Goal: Check status: Verify the current state of an ongoing process or item

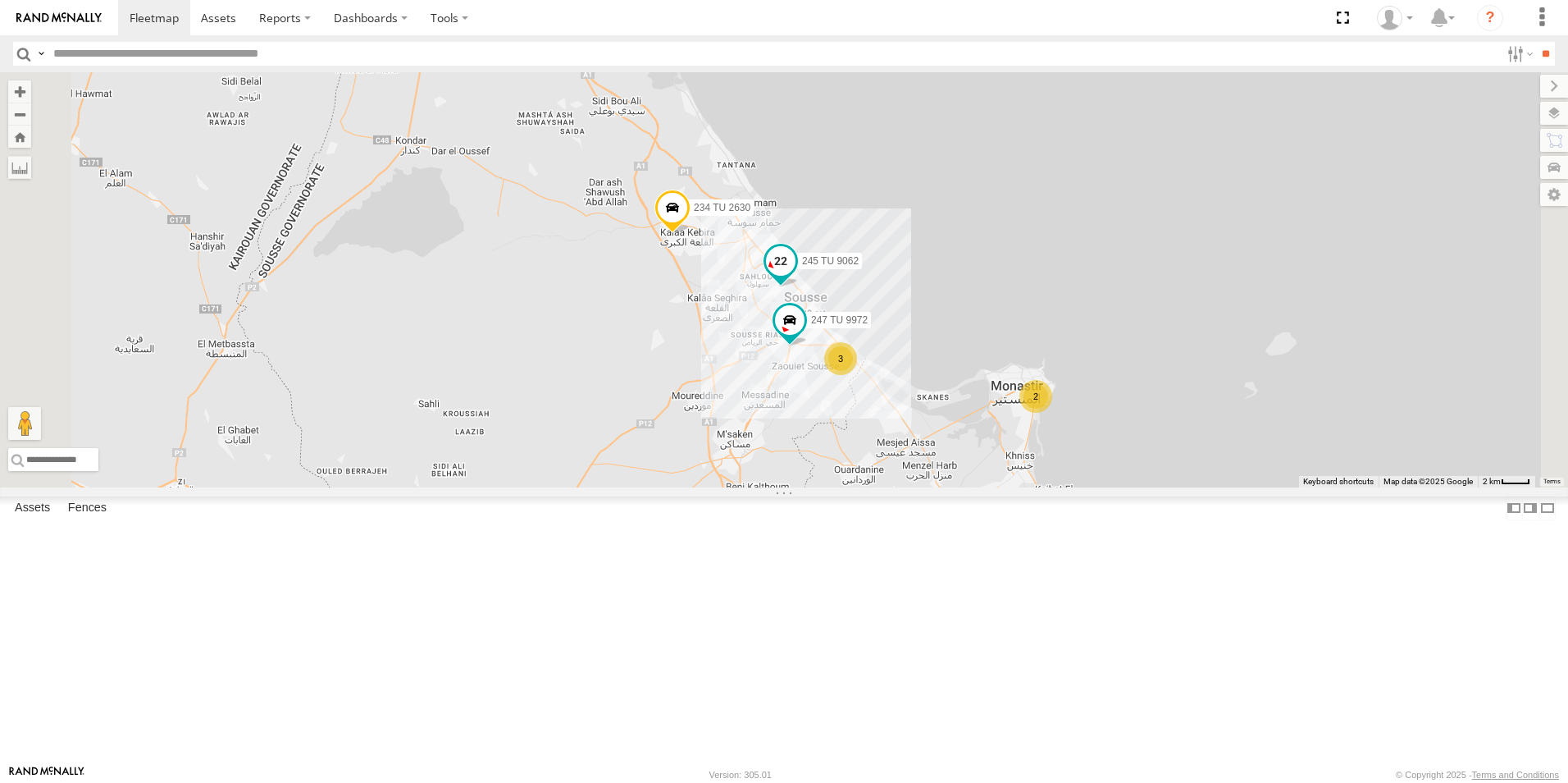
click at [858, 268] on span "245 TU 9062" at bounding box center [831, 261] width 57 height 11
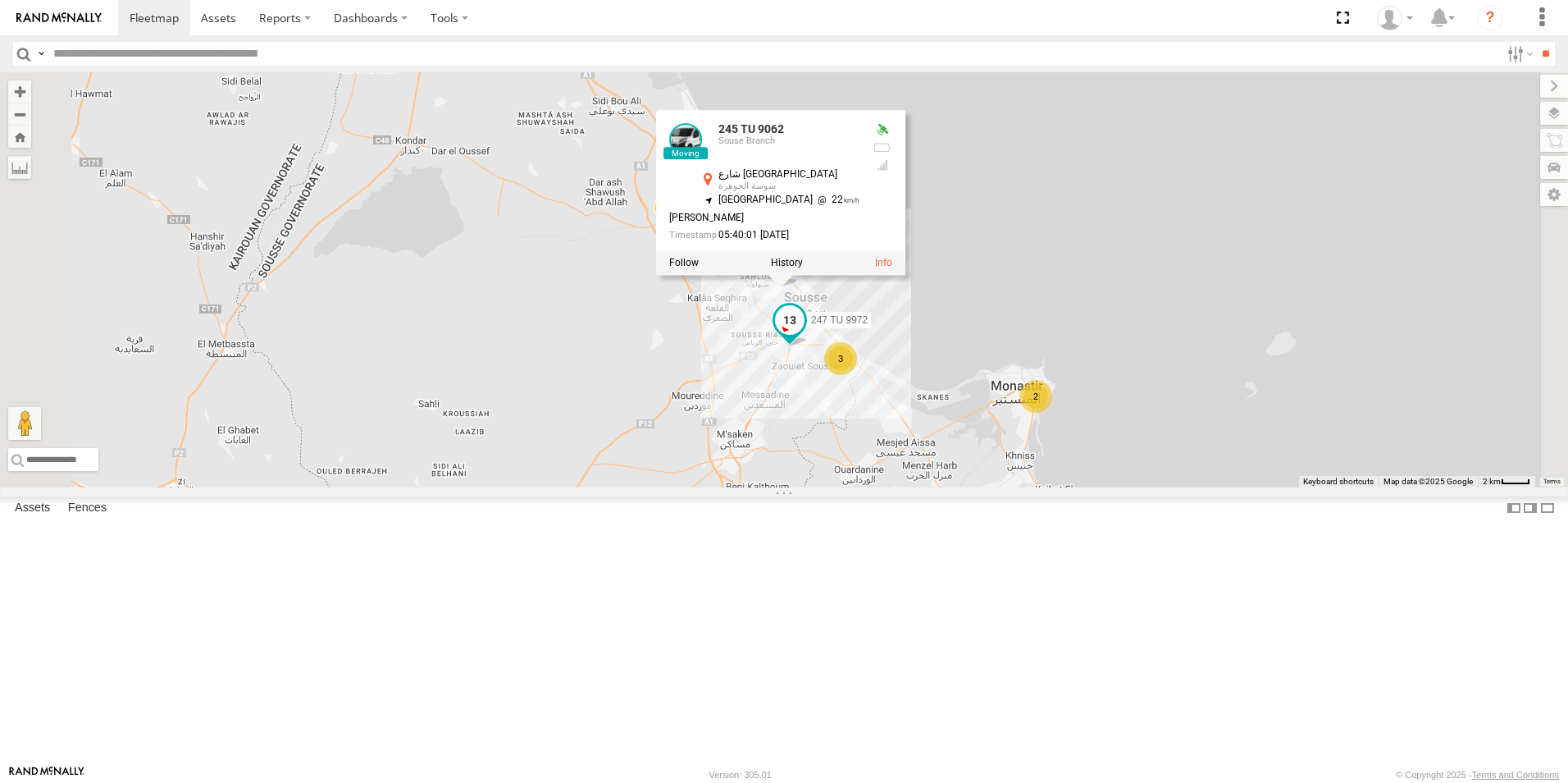
click at [868, 326] on span "247 TU 9972" at bounding box center [840, 320] width 57 height 11
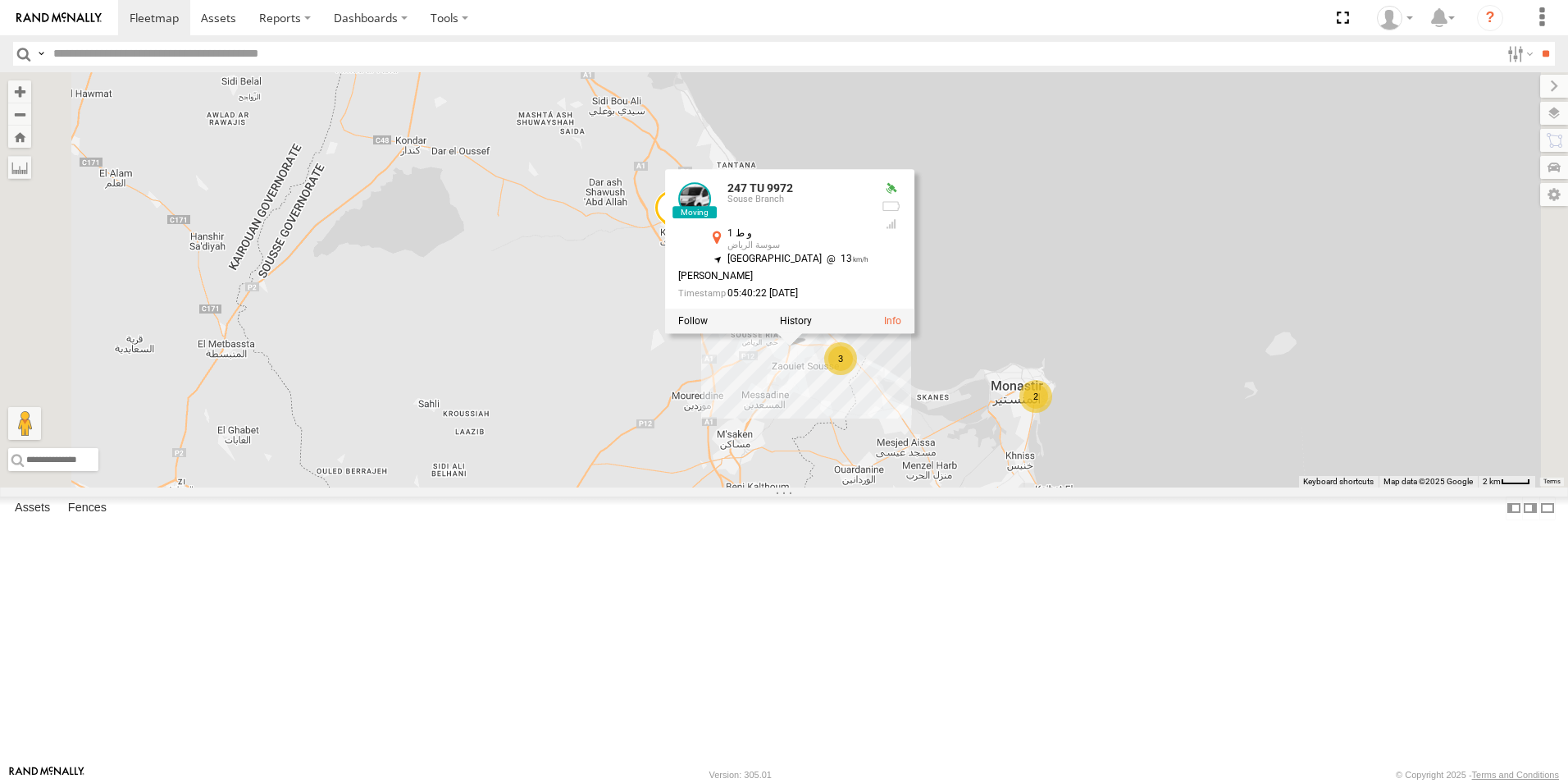
click at [847, 412] on div "241 TU 2030 245 TU 9053 241 TU 2031 240 TU 779 241 TU 2027 245 TU 9057 245 TU 9…" at bounding box center [784, 280] width 1568 height 415
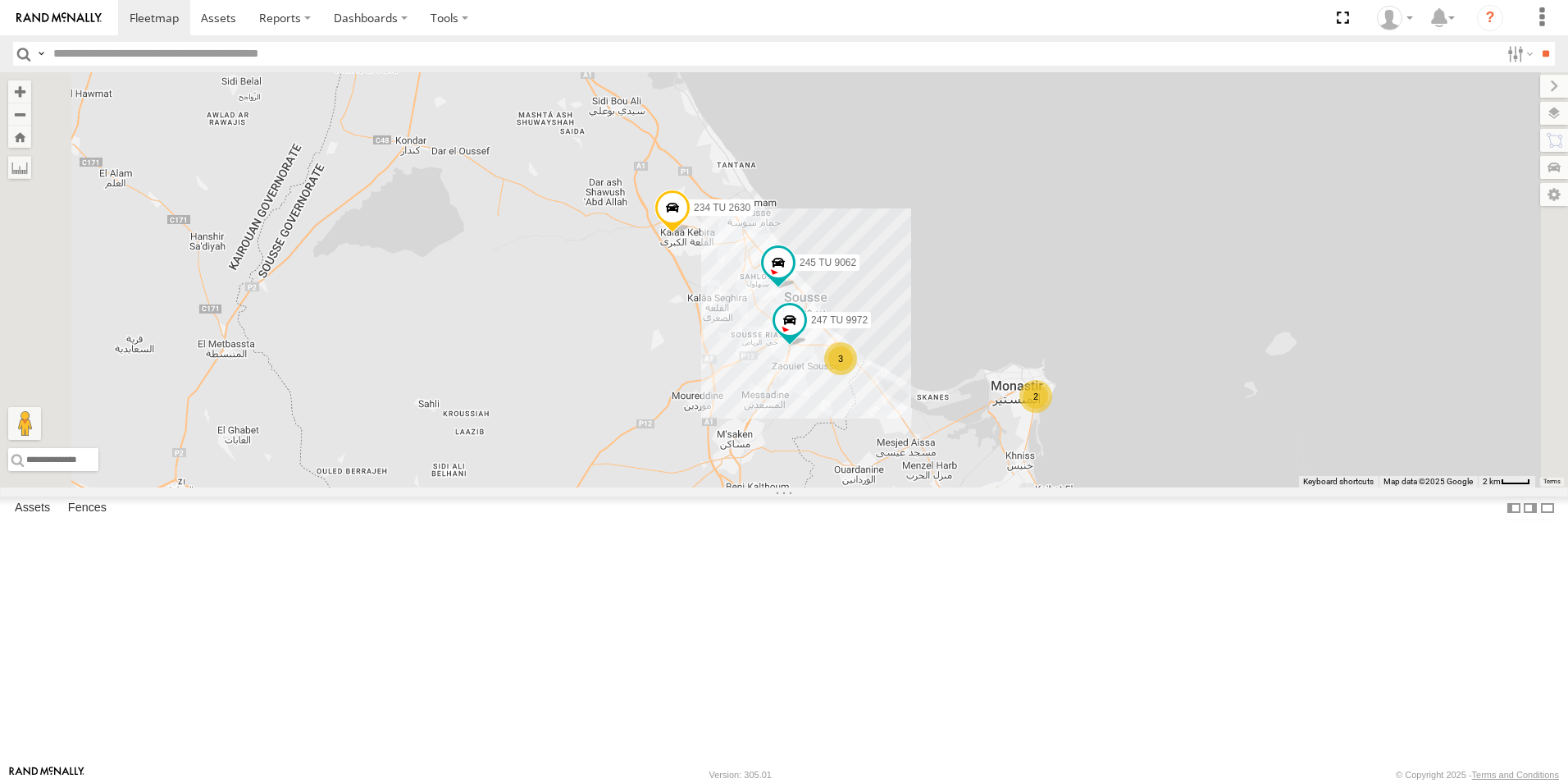
click at [434, 53] on label "245 TU 9061" at bounding box center [397, 45] width 73 height 16
click at [732, 299] on div "241 TU 2030 245 TU 9053 241 TU 2031 240 TU 779 241 TU 2027 245 TU 9057 245 TU 9…" at bounding box center [784, 280] width 1568 height 415
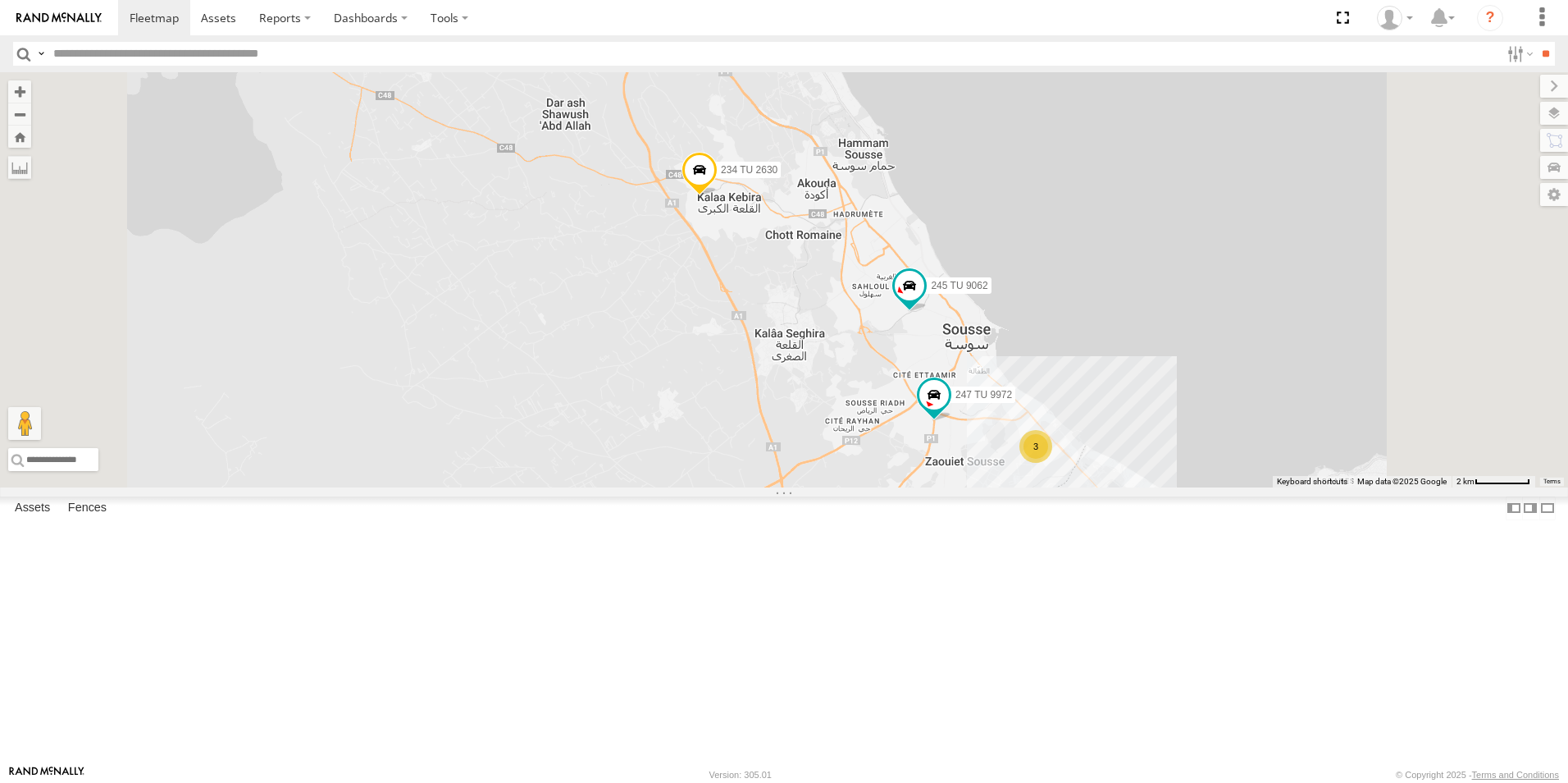
click at [778, 177] on span "234 TU 2630" at bounding box center [749, 170] width 57 height 11
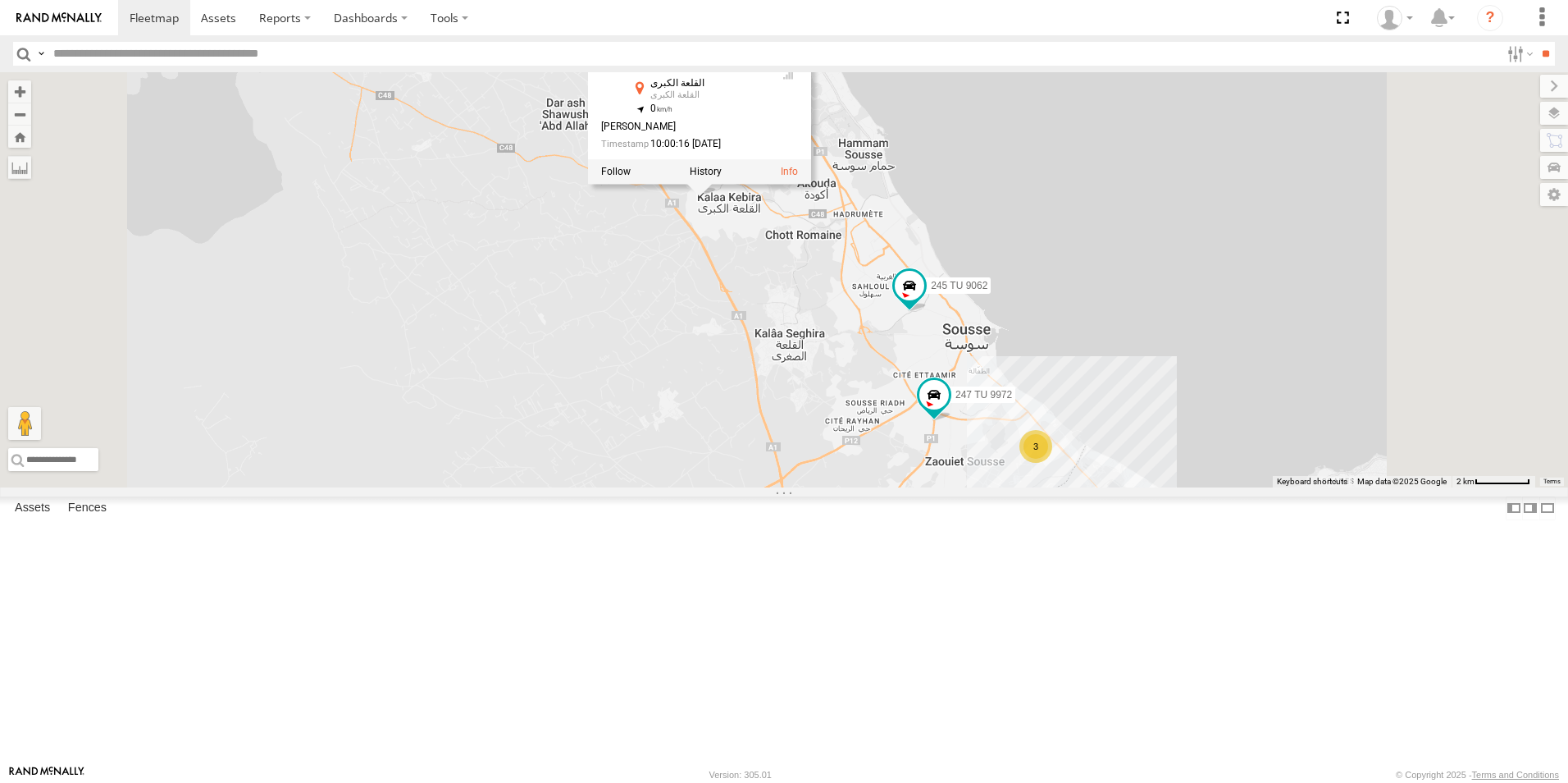
click at [914, 401] on div "241 TU 2030 245 TU 9053 241 TU 2031 240 TU 779 241 TU 2027 245 TU 9057 245 TU 9…" at bounding box center [784, 280] width 1568 height 415
